Goal: Task Accomplishment & Management: Use online tool/utility

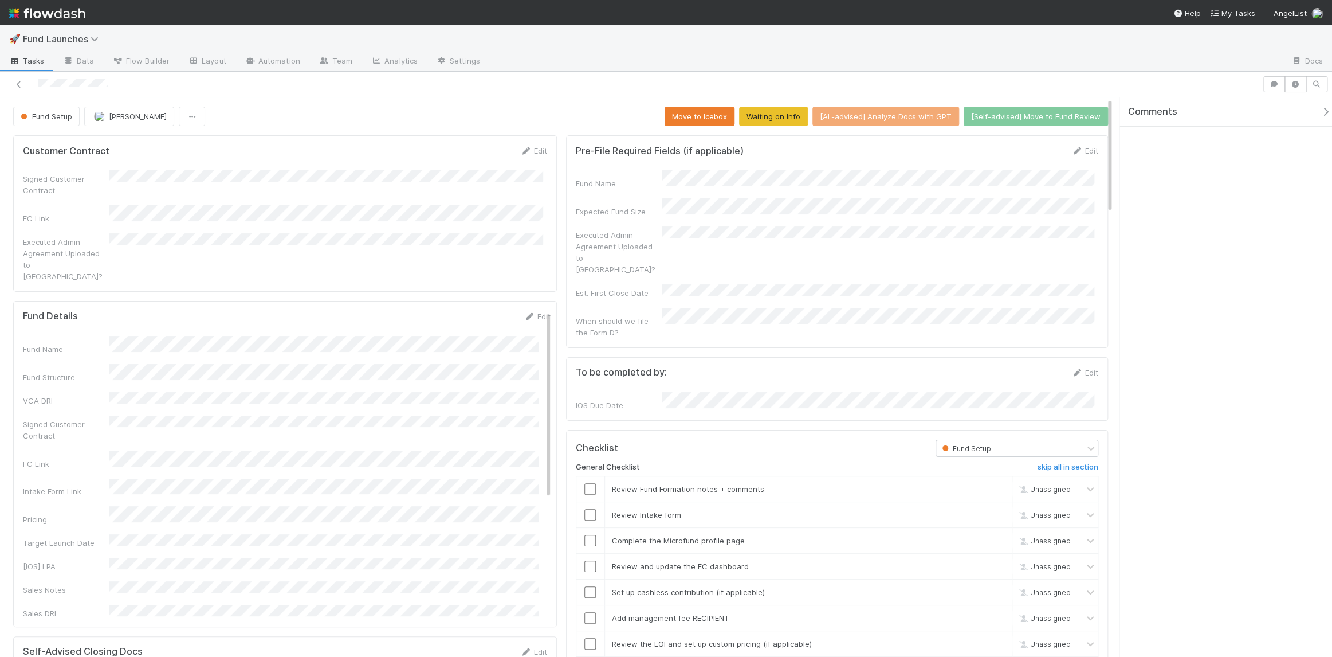
scroll to position [225, 1060]
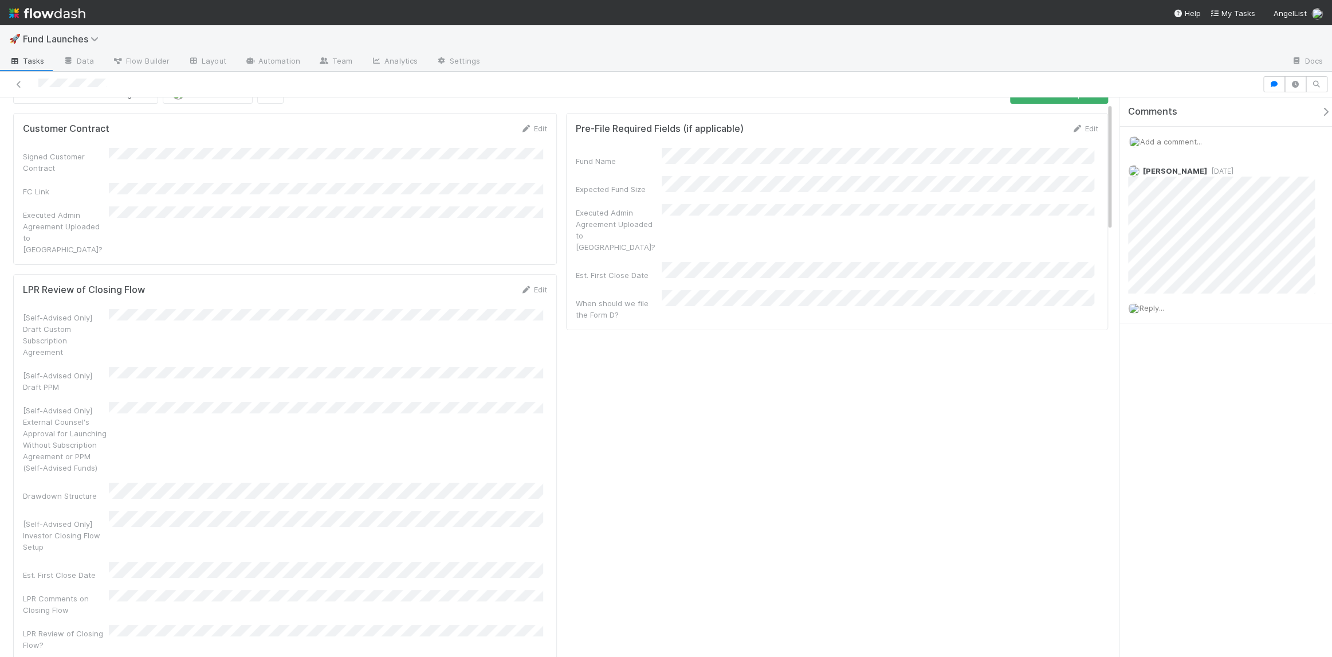
scroll to position [23, 0]
click at [533, 284] on link "Edit" at bounding box center [533, 288] width 27 height 9
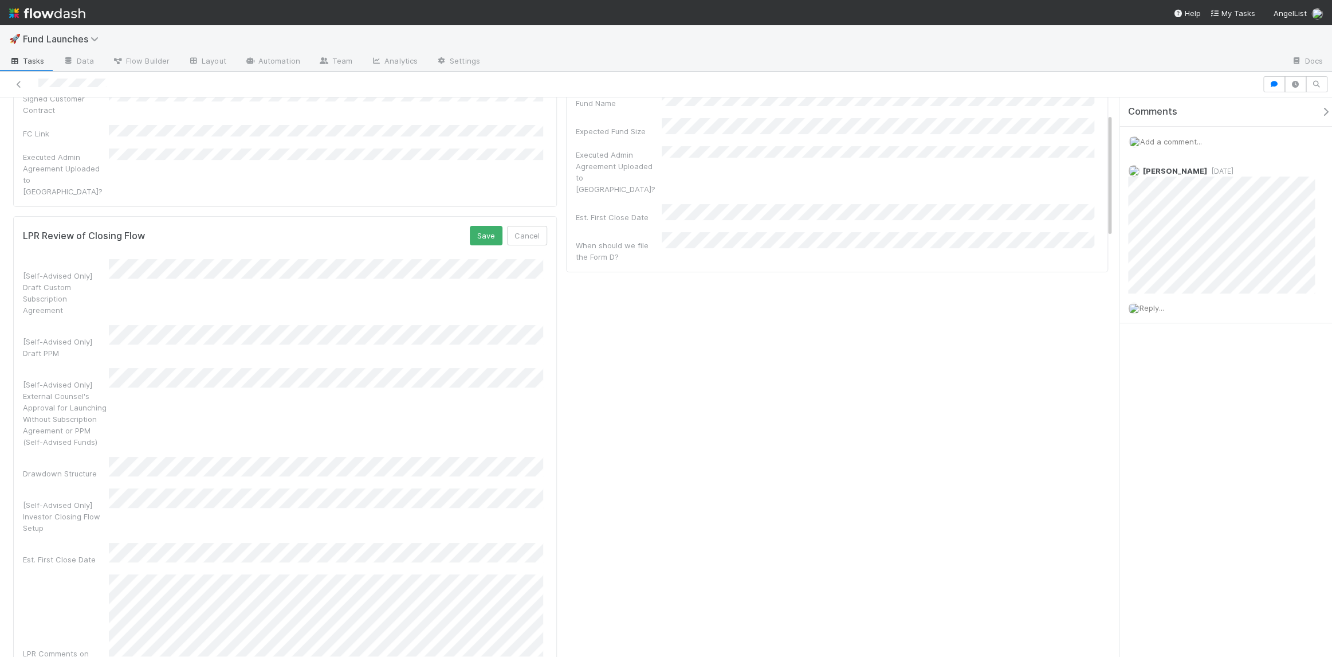
scroll to position [71, 0]
click at [482, 235] on button "Save" at bounding box center [486, 244] width 33 height 19
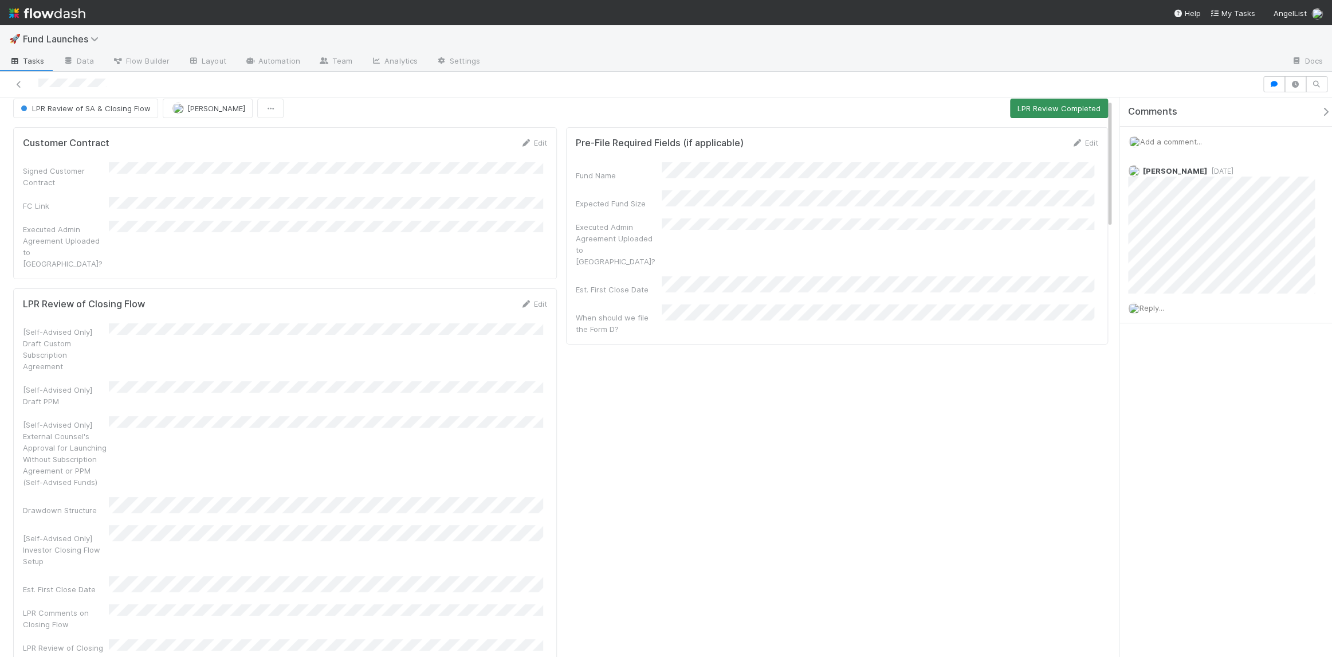
scroll to position [9, 0]
click at [1025, 103] on button "LPR Review Completed" at bounding box center [1059, 107] width 98 height 19
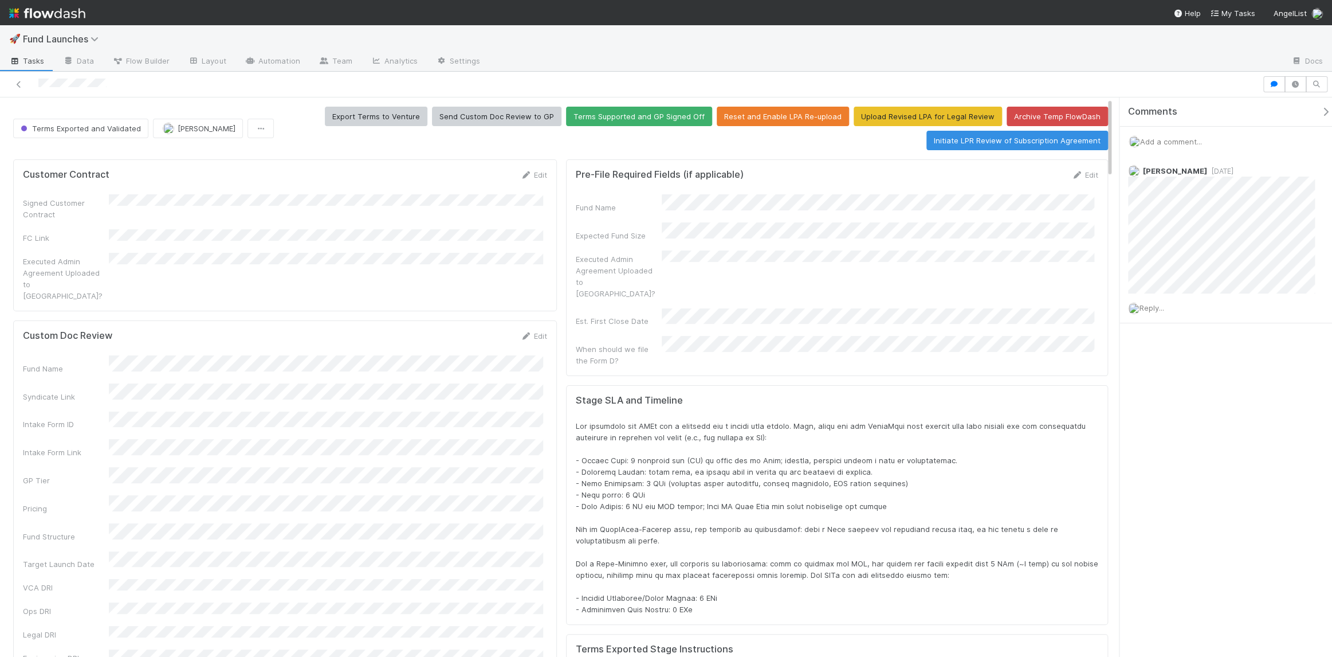
scroll to position [225, 1060]
click at [167, 136] on button "[PERSON_NAME]" at bounding box center [198, 128] width 90 height 19
click at [180, 161] on div "Amy Saks" at bounding box center [227, 156] width 162 height 21
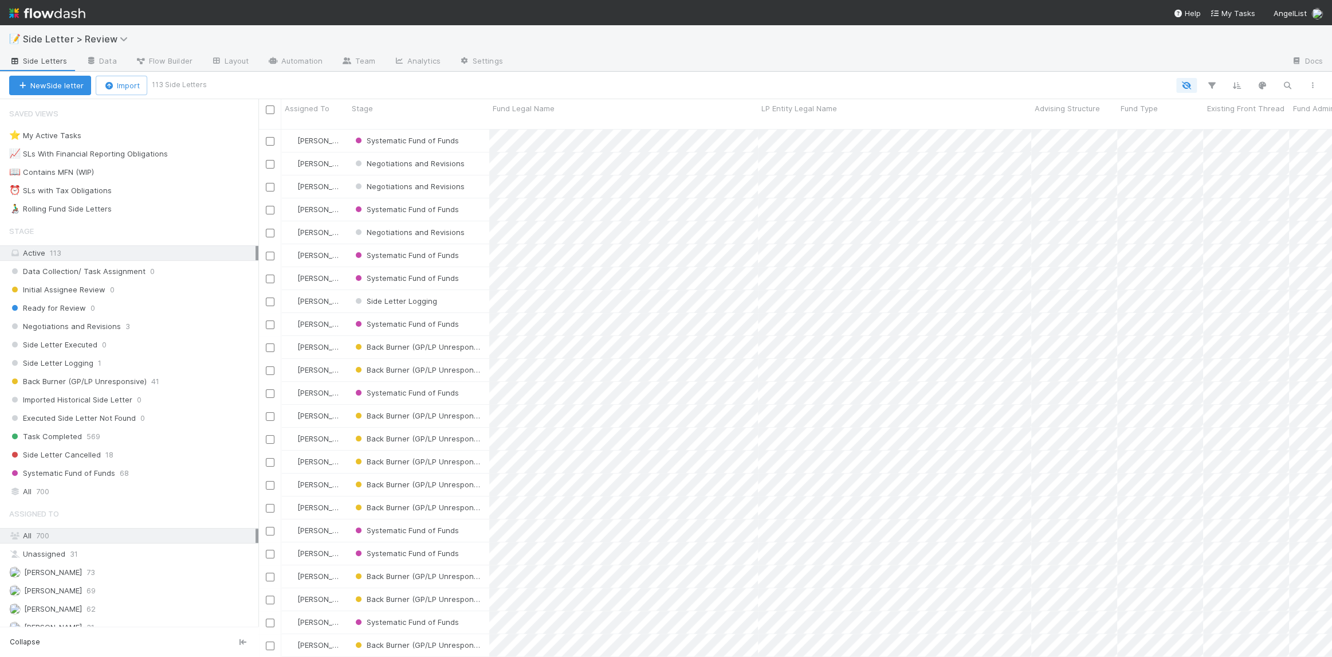
scroll to position [529, 1066]
click at [141, 484] on div "All 700" at bounding box center [132, 491] width 246 height 14
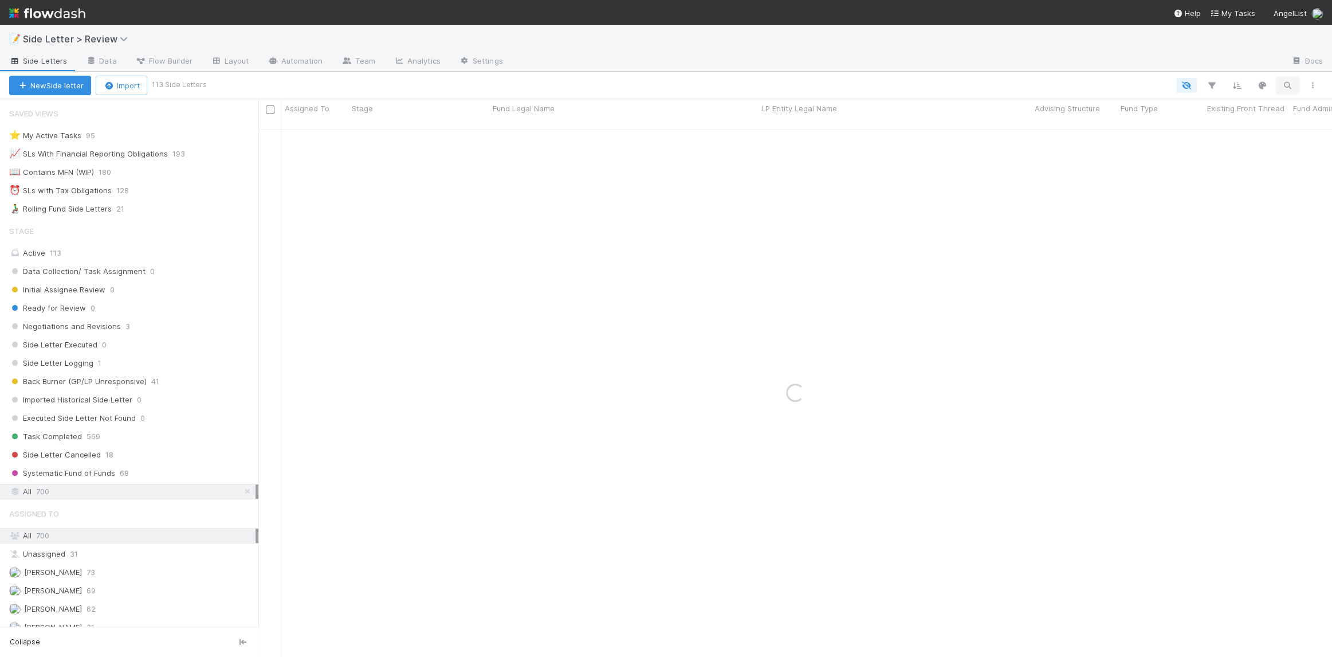
click at [1290, 83] on icon "button" at bounding box center [1287, 85] width 11 height 10
type input "waterloo"
click at [466, 136] on div "Task Completed" at bounding box center [418, 140] width 141 height 22
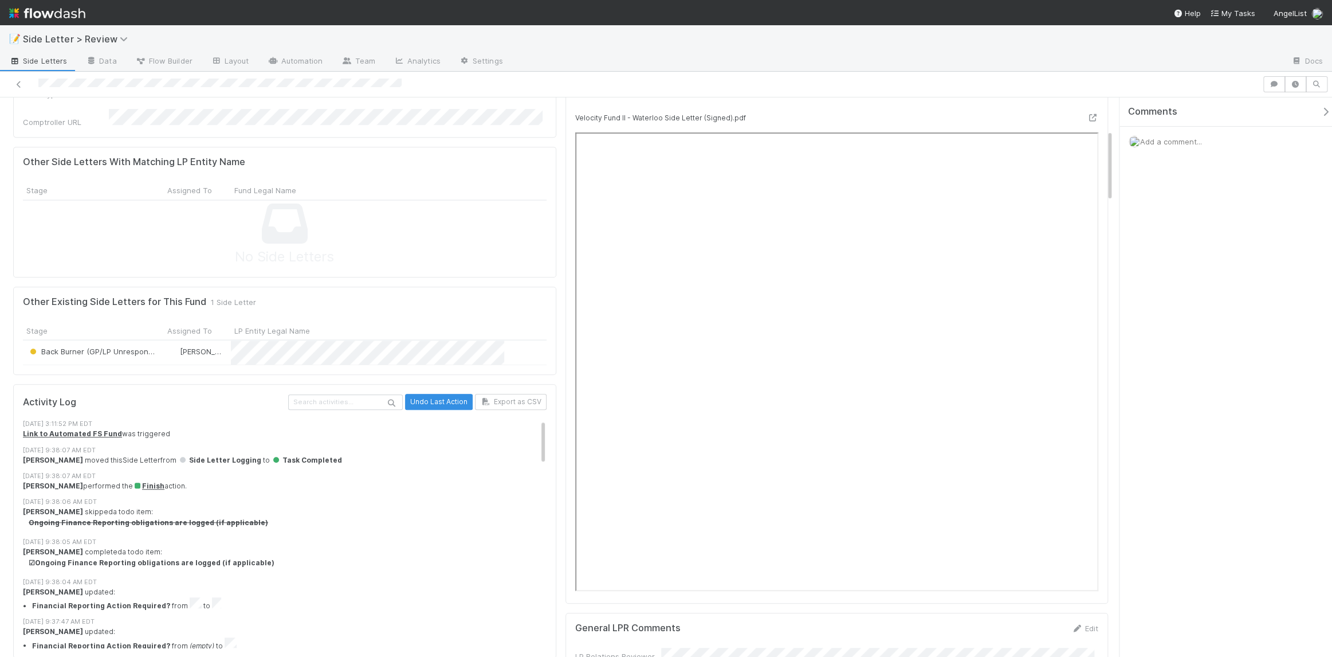
scroll to position [360, 0]
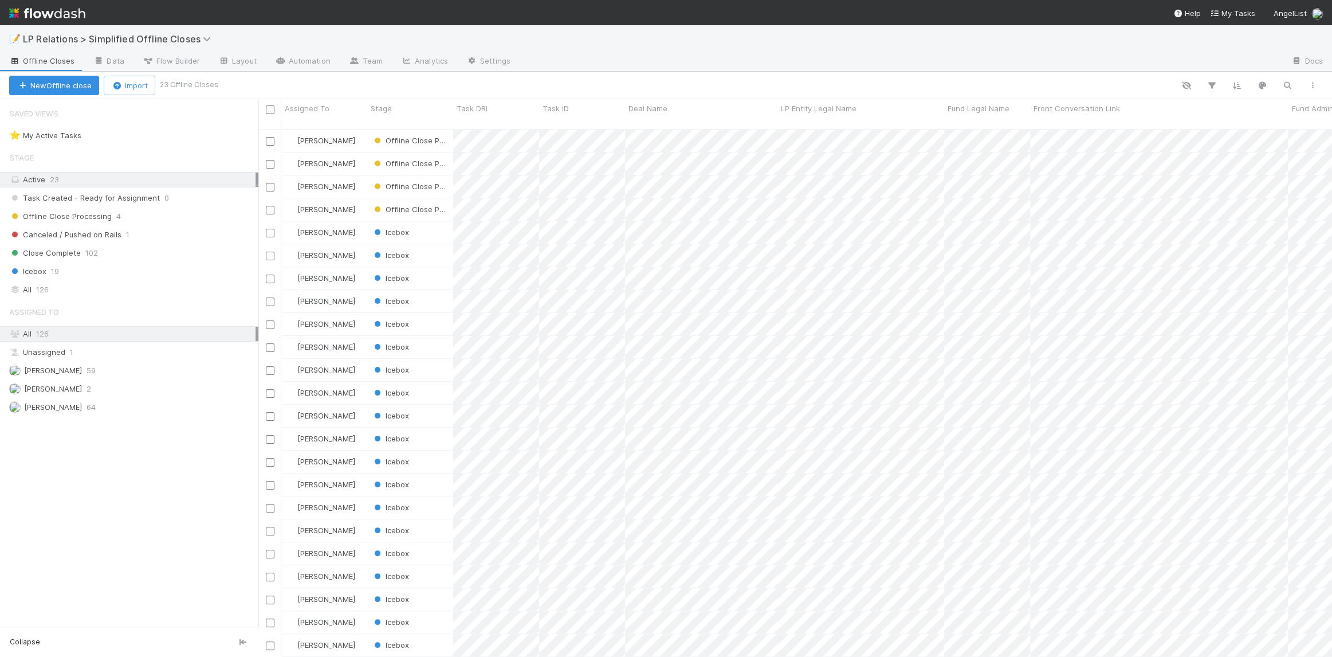
scroll to position [529, 1066]
click at [142, 290] on div "All 126" at bounding box center [132, 289] width 246 height 14
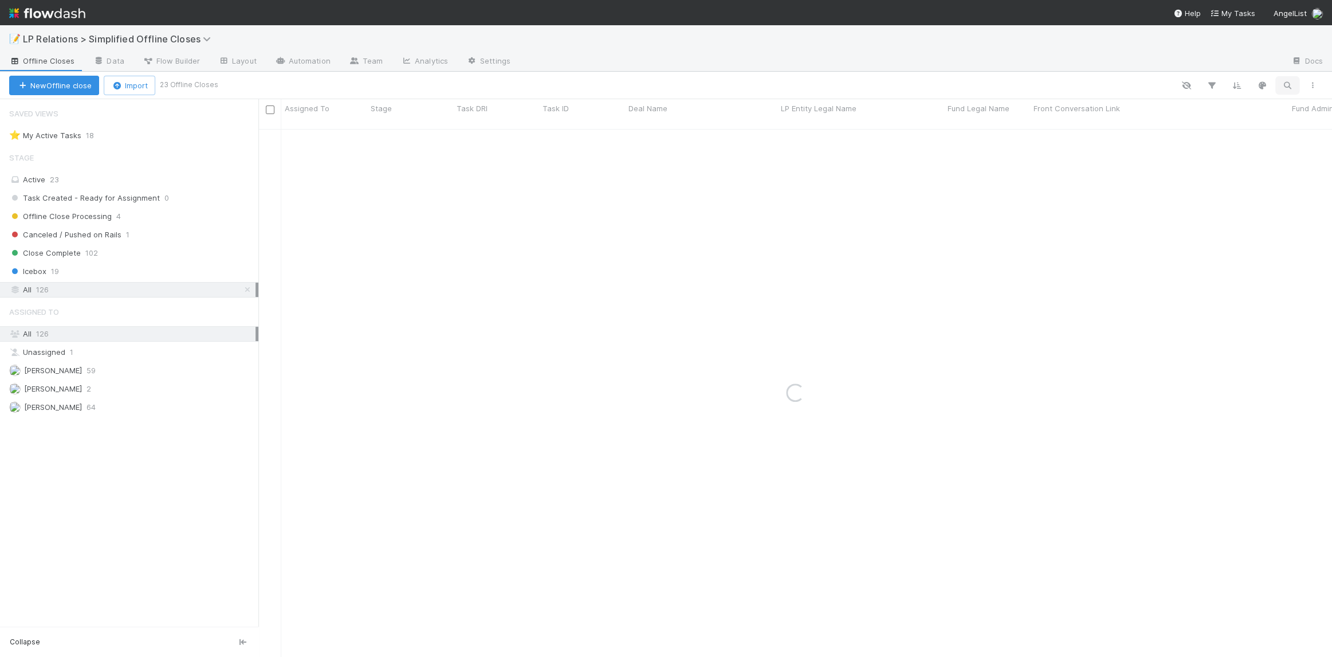
click at [1290, 83] on icon "button" at bounding box center [1287, 85] width 11 height 10
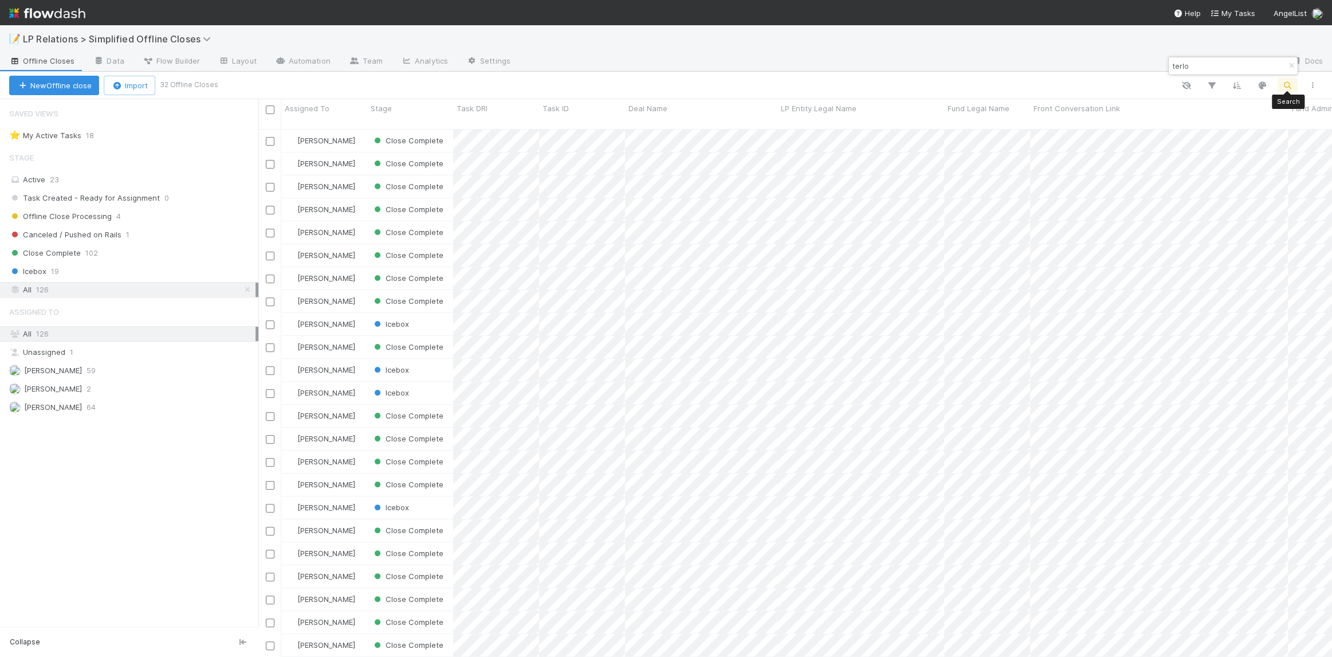
scroll to position [529, 1066]
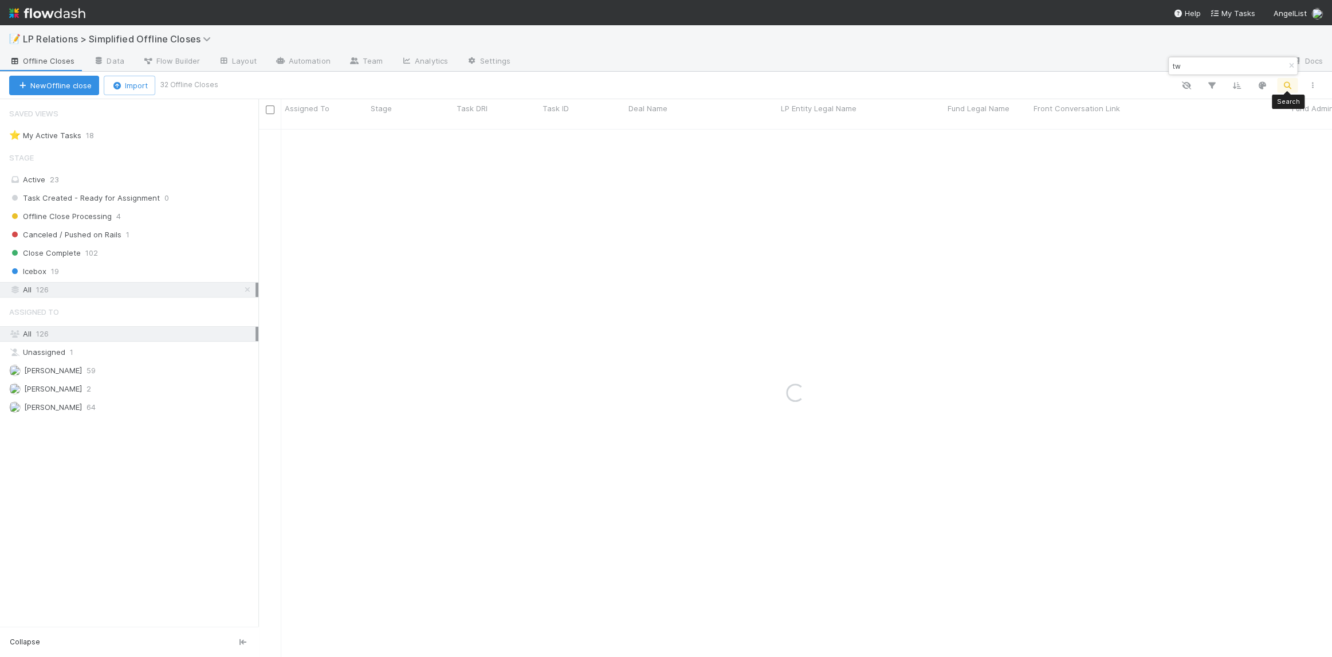
type input "t"
type input "waterloo"
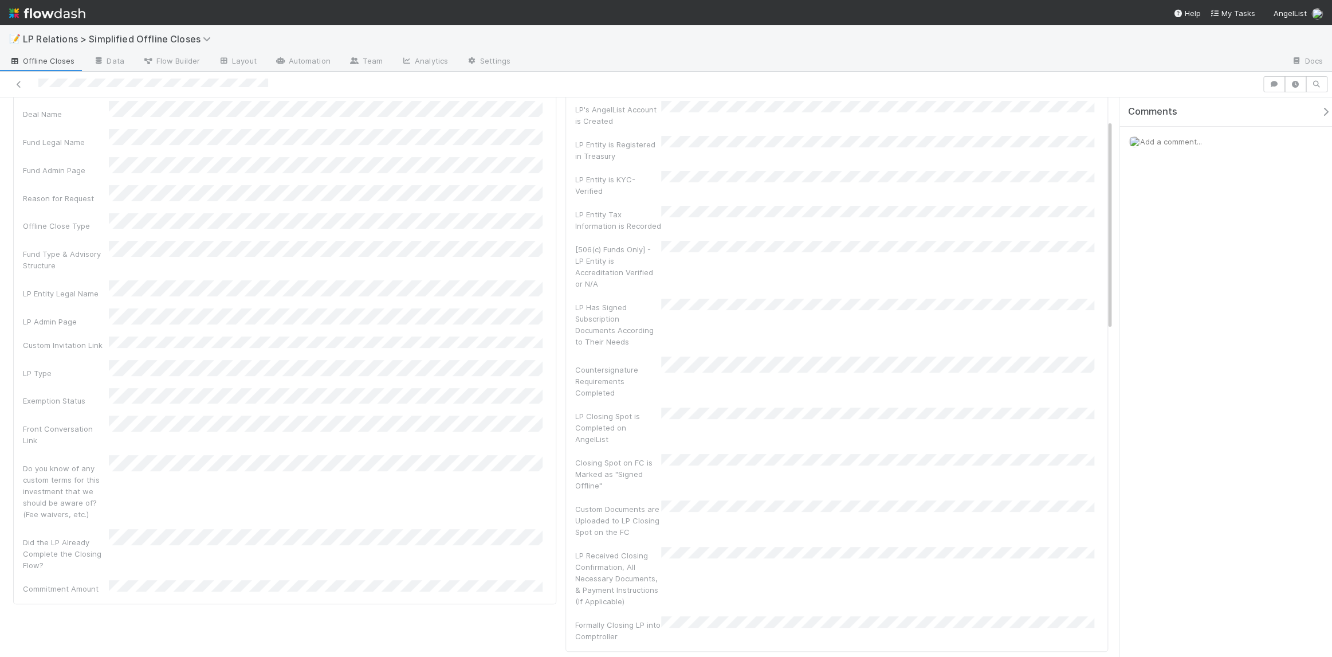
scroll to position [74, 0]
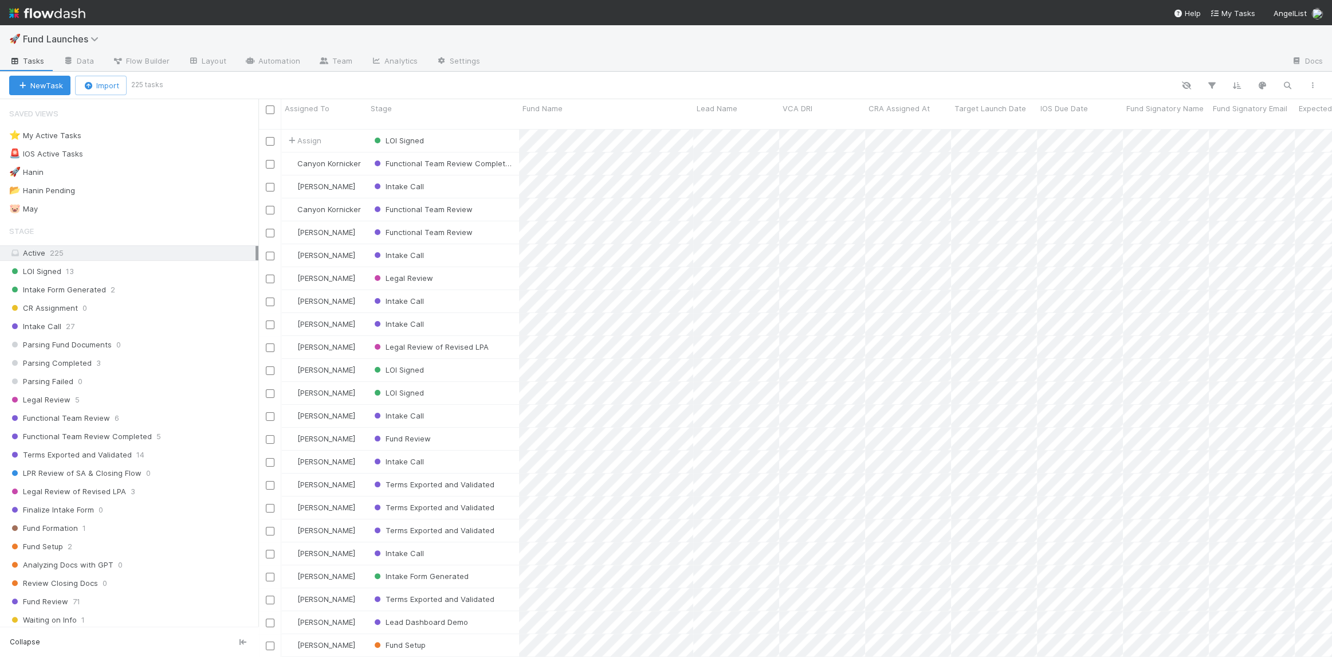
scroll to position [529, 1066]
drag, startPoint x: 1285, startPoint y: 73, endPoint x: 1285, endPoint y: 80, distance: 6.9
click at [1285, 76] on div "New Task Import 225 tasks" at bounding box center [666, 86] width 1332 height 28
click at [1285, 80] on icon "button" at bounding box center [1287, 85] width 11 height 10
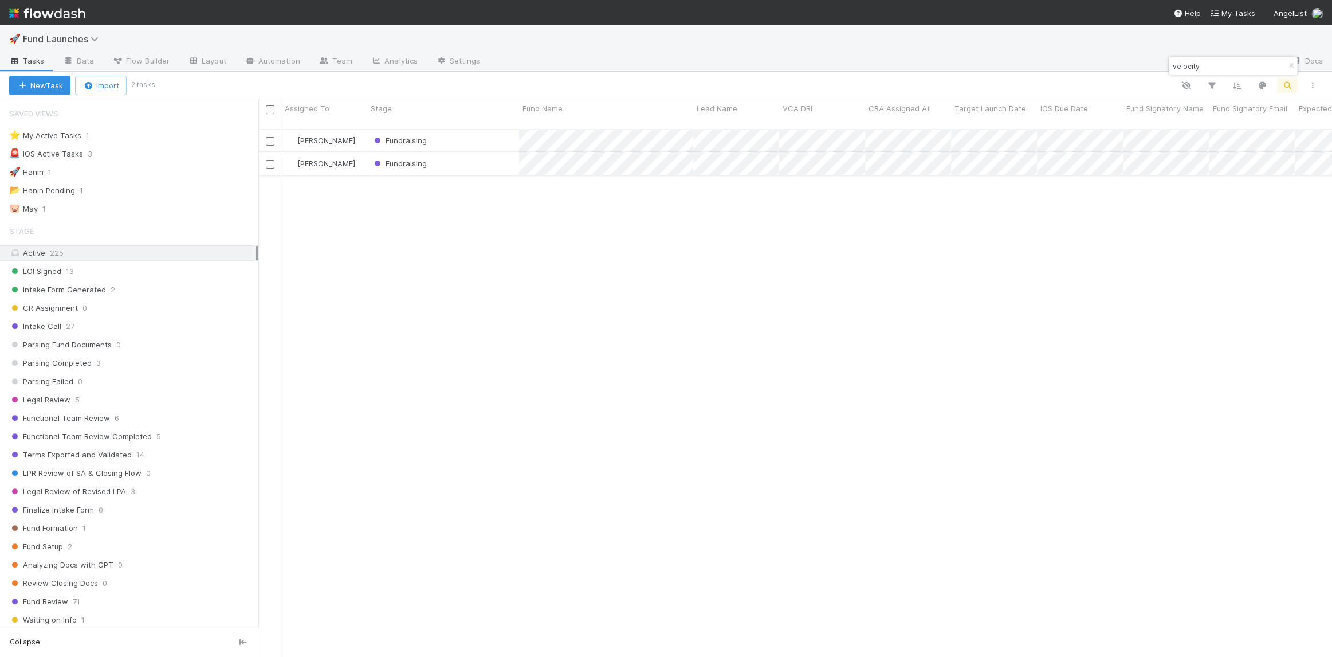
type input "velocity"
click at [469, 156] on div "Fundraising" at bounding box center [443, 163] width 152 height 22
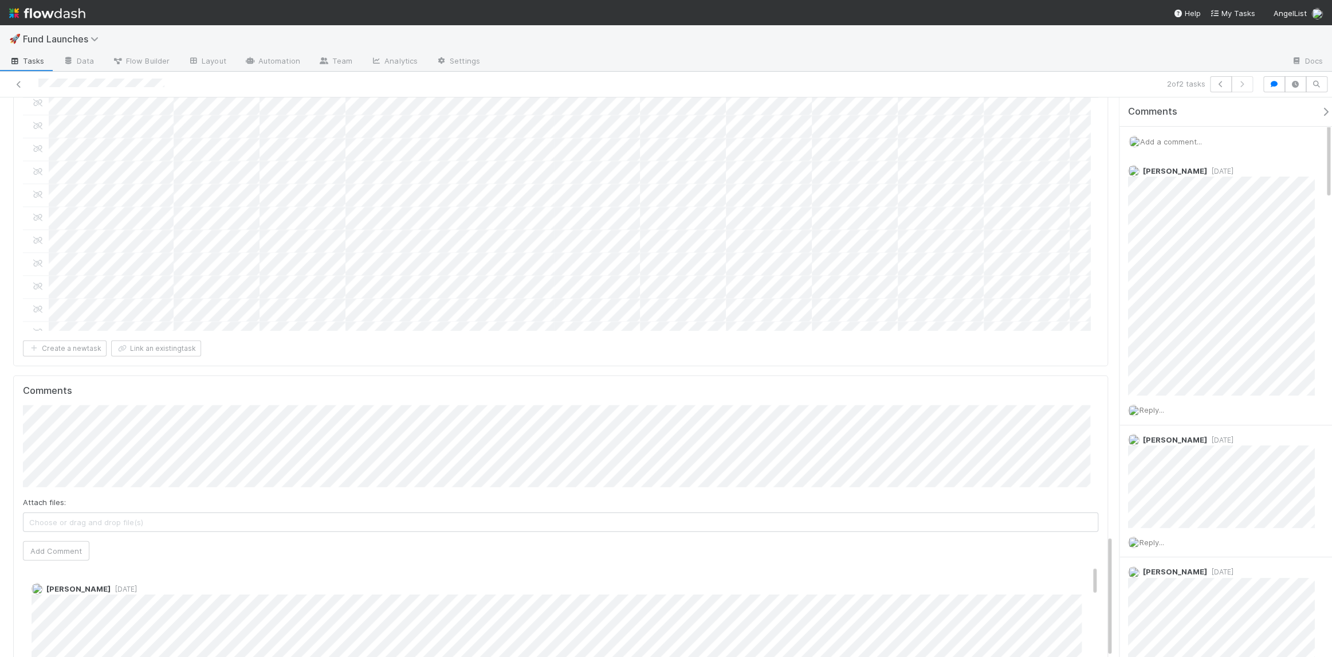
scroll to position [2006, 0]
